Goal: Task Accomplishment & Management: Manage account settings

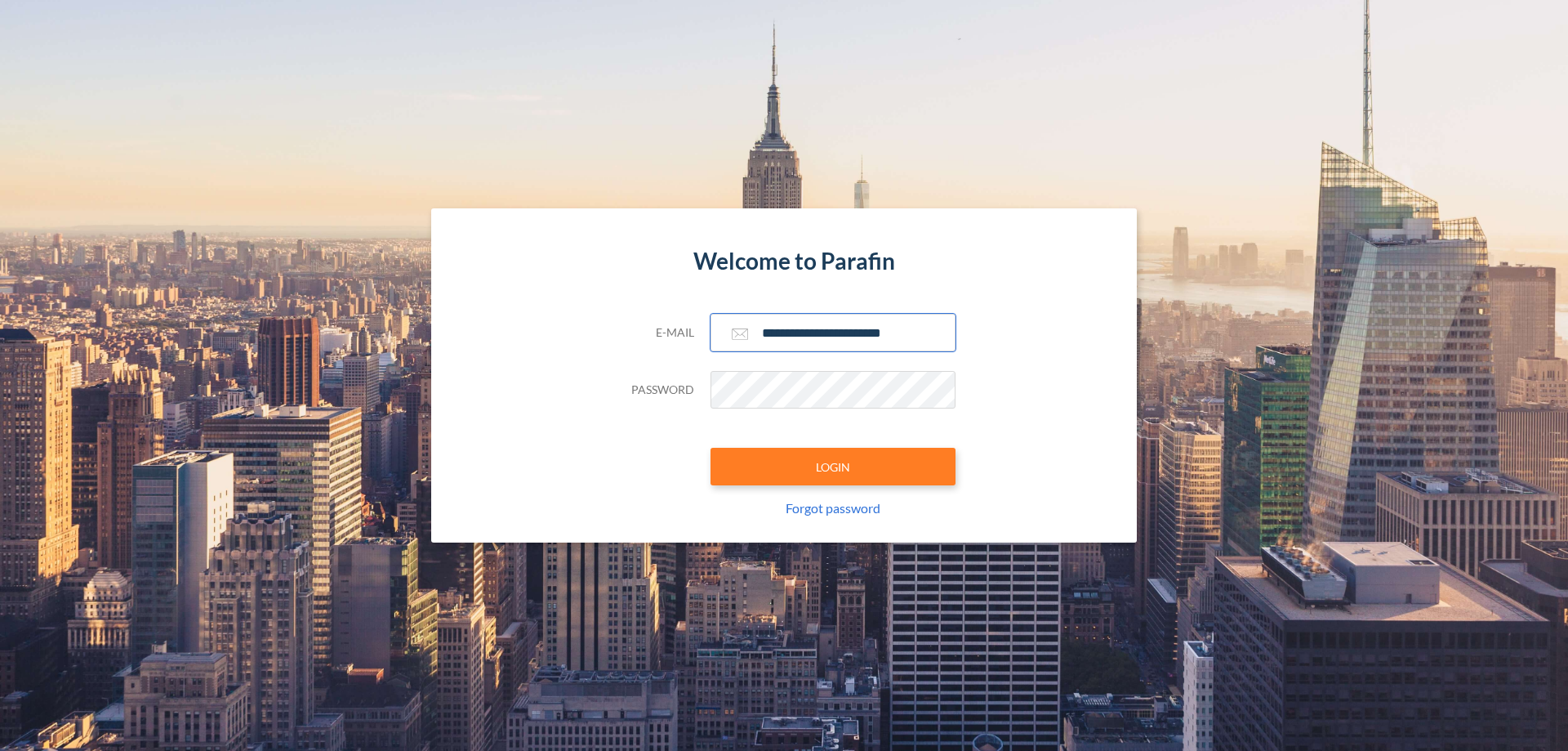
type input "**********"
click at [834, 466] on button "LOGIN" at bounding box center [834, 466] width 245 height 37
